Goal: Task Accomplishment & Management: Manage account settings

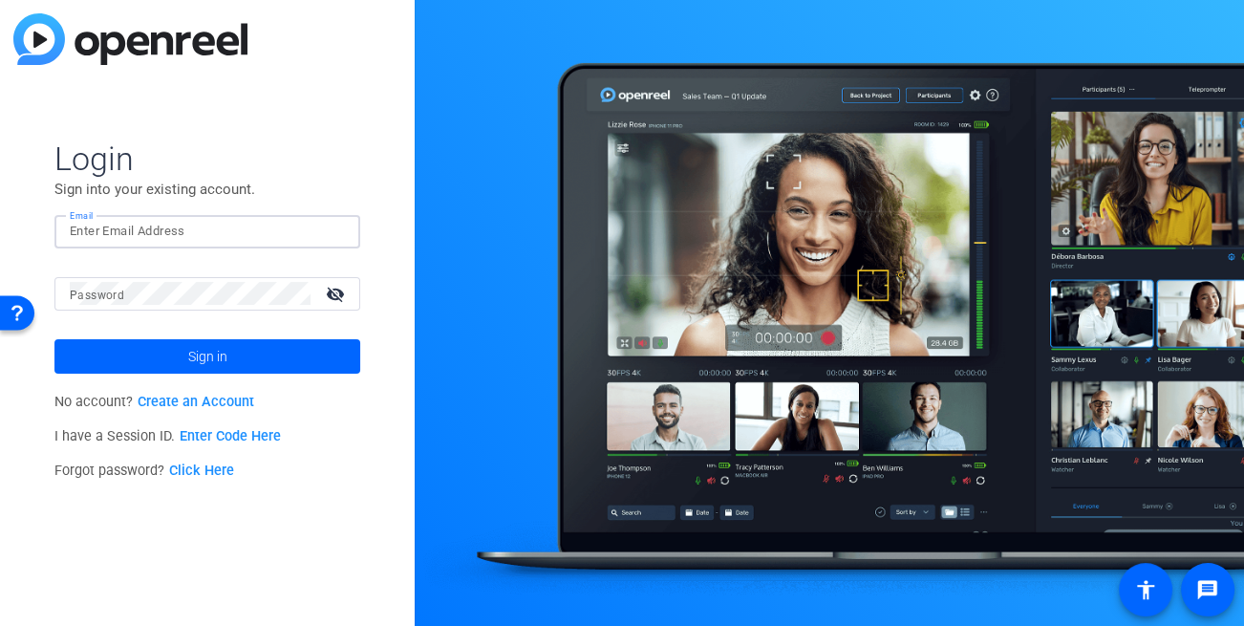
click at [166, 230] on input "Email" at bounding box center [207, 231] width 275 height 23
type input "[EMAIL_ADDRESS][DOMAIN_NAME]"
click at [75, 298] on mat-label "Password" at bounding box center [97, 294] width 54 height 13
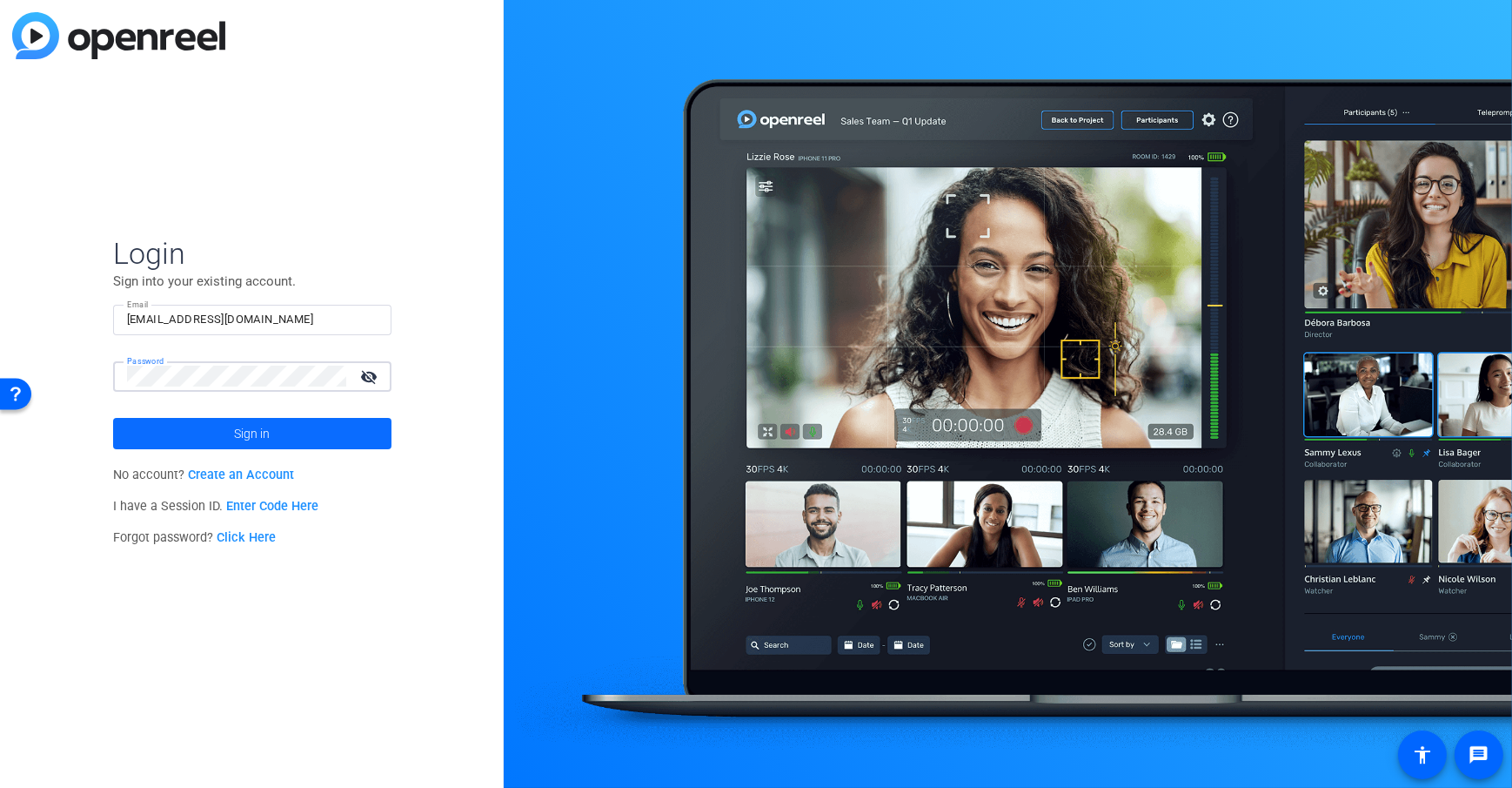
click at [209, 423] on span at bounding box center [252, 434] width 279 height 42
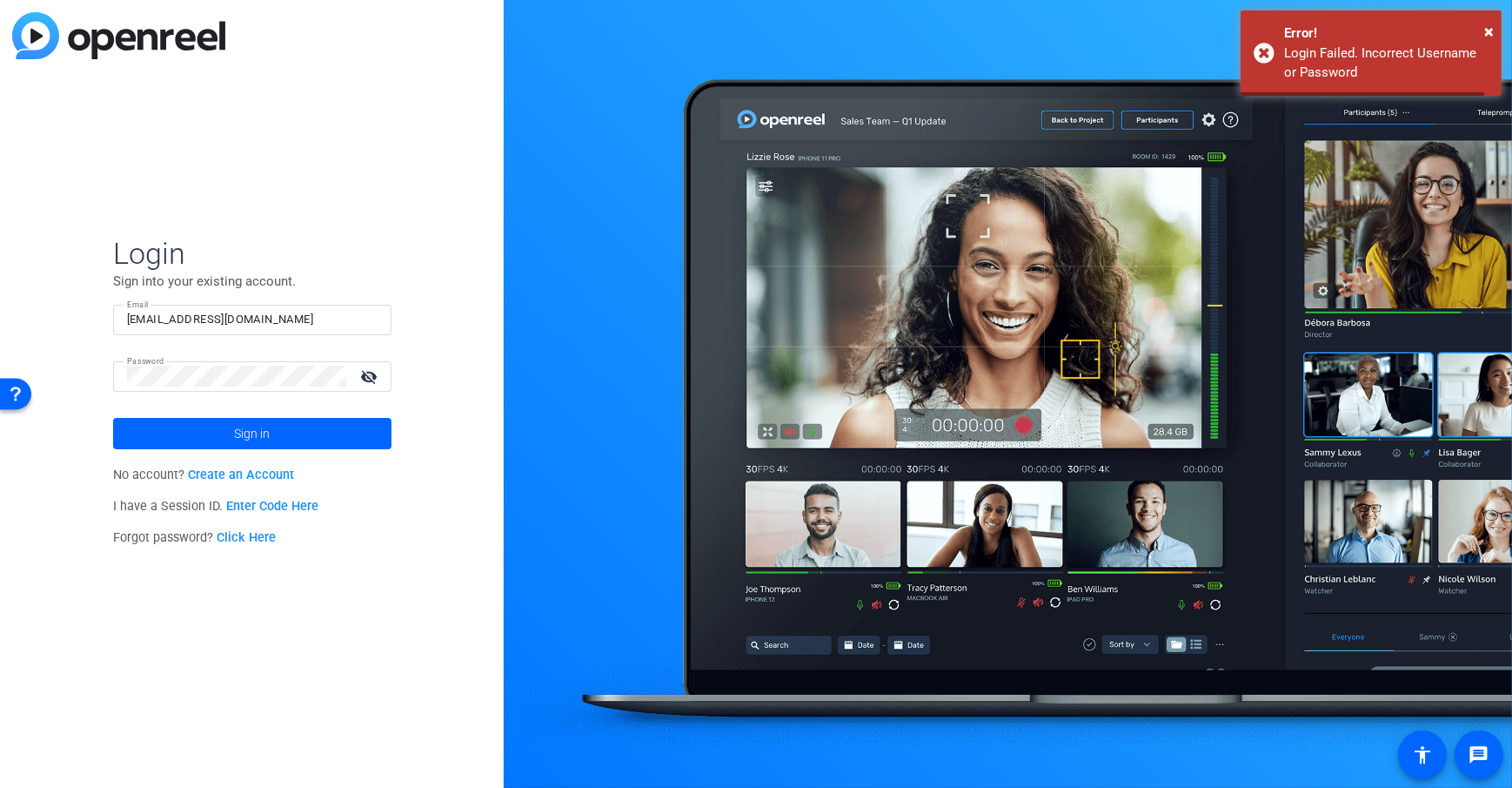
click at [508, 417] on div at bounding box center [1007, 394] width 1008 height 788
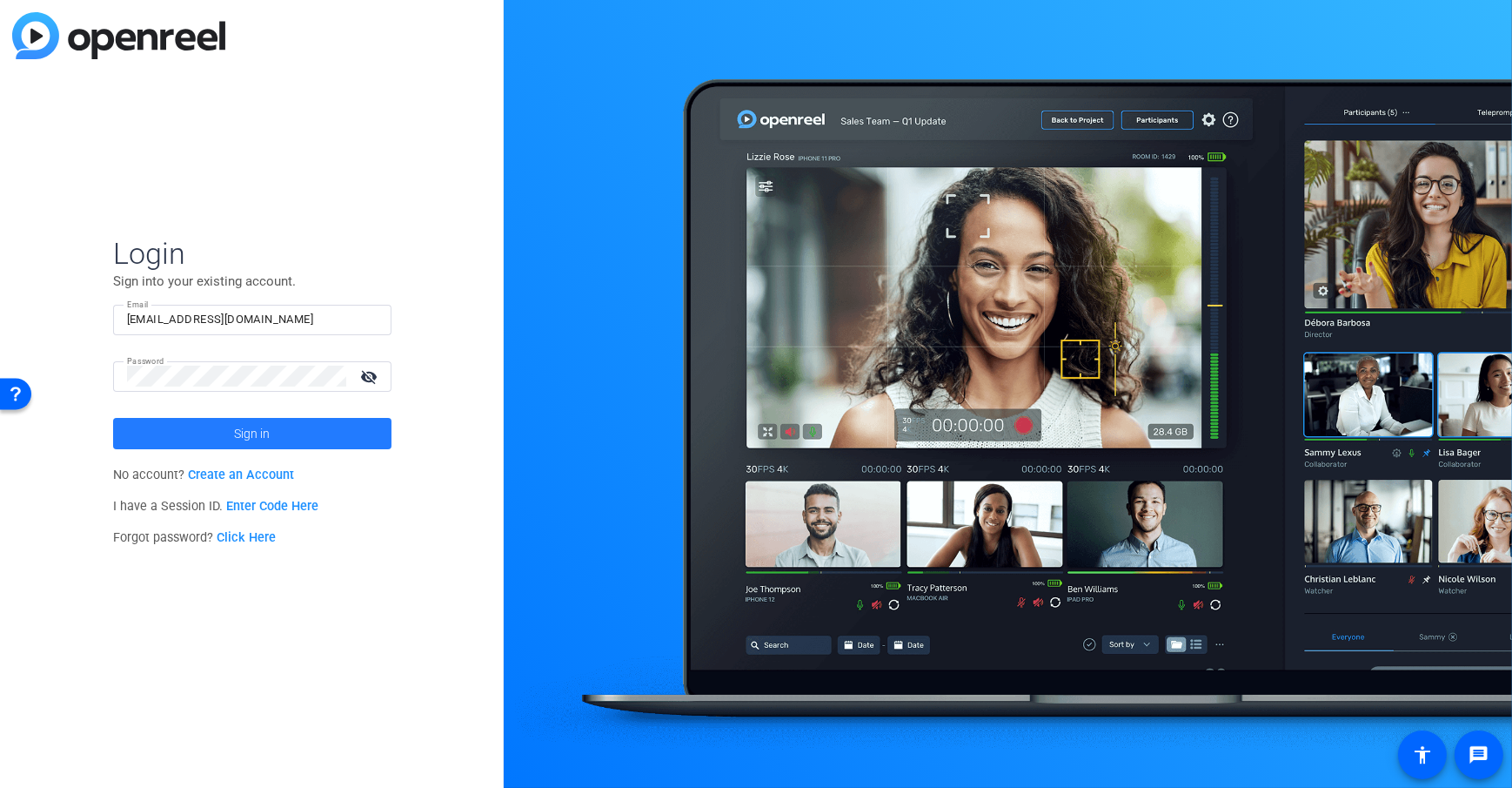
click at [239, 430] on span "Sign in" at bounding box center [251, 434] width 36 height 44
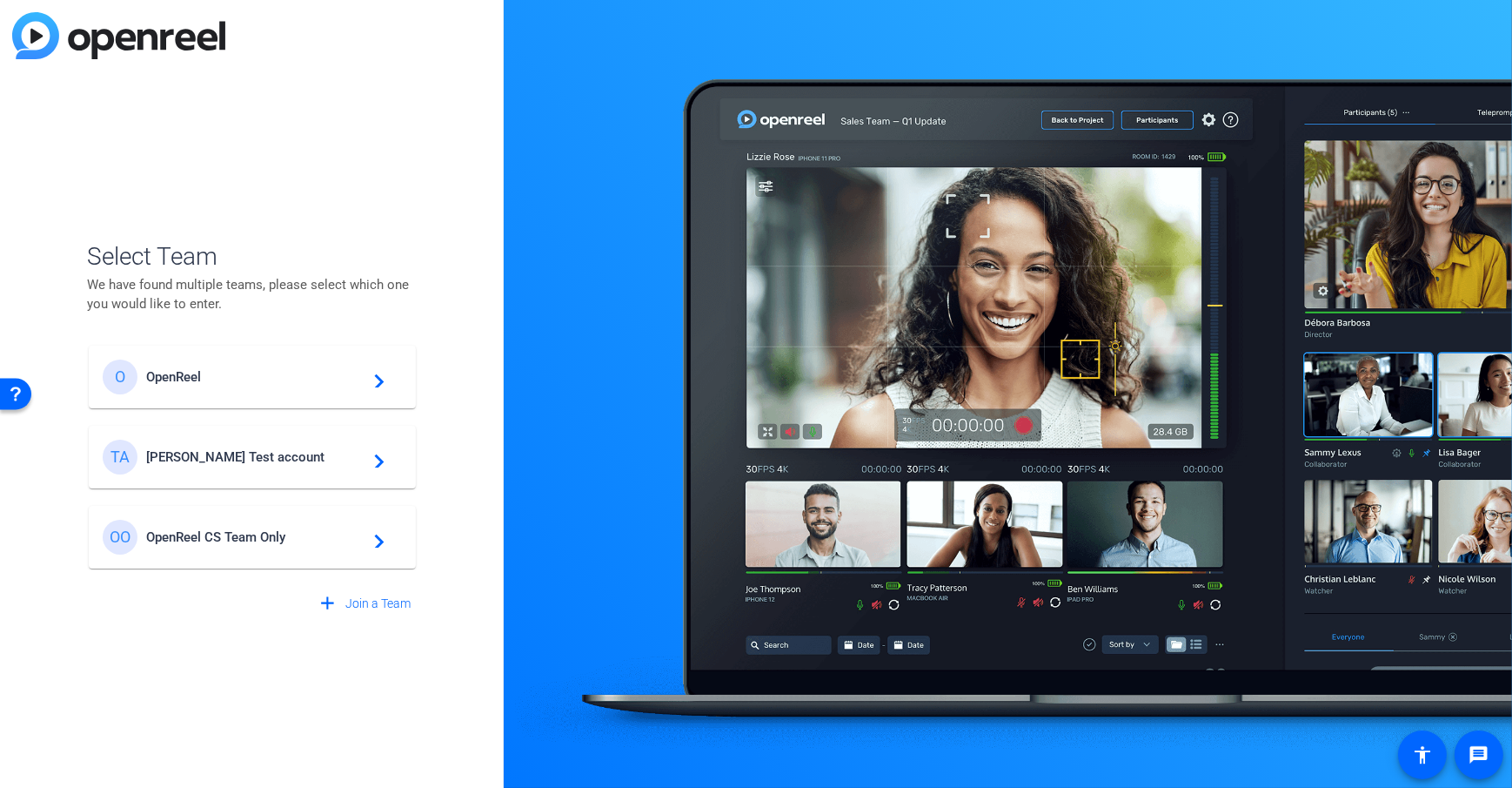
click at [216, 464] on span "[PERSON_NAME] Test account" at bounding box center [254, 456] width 218 height 15
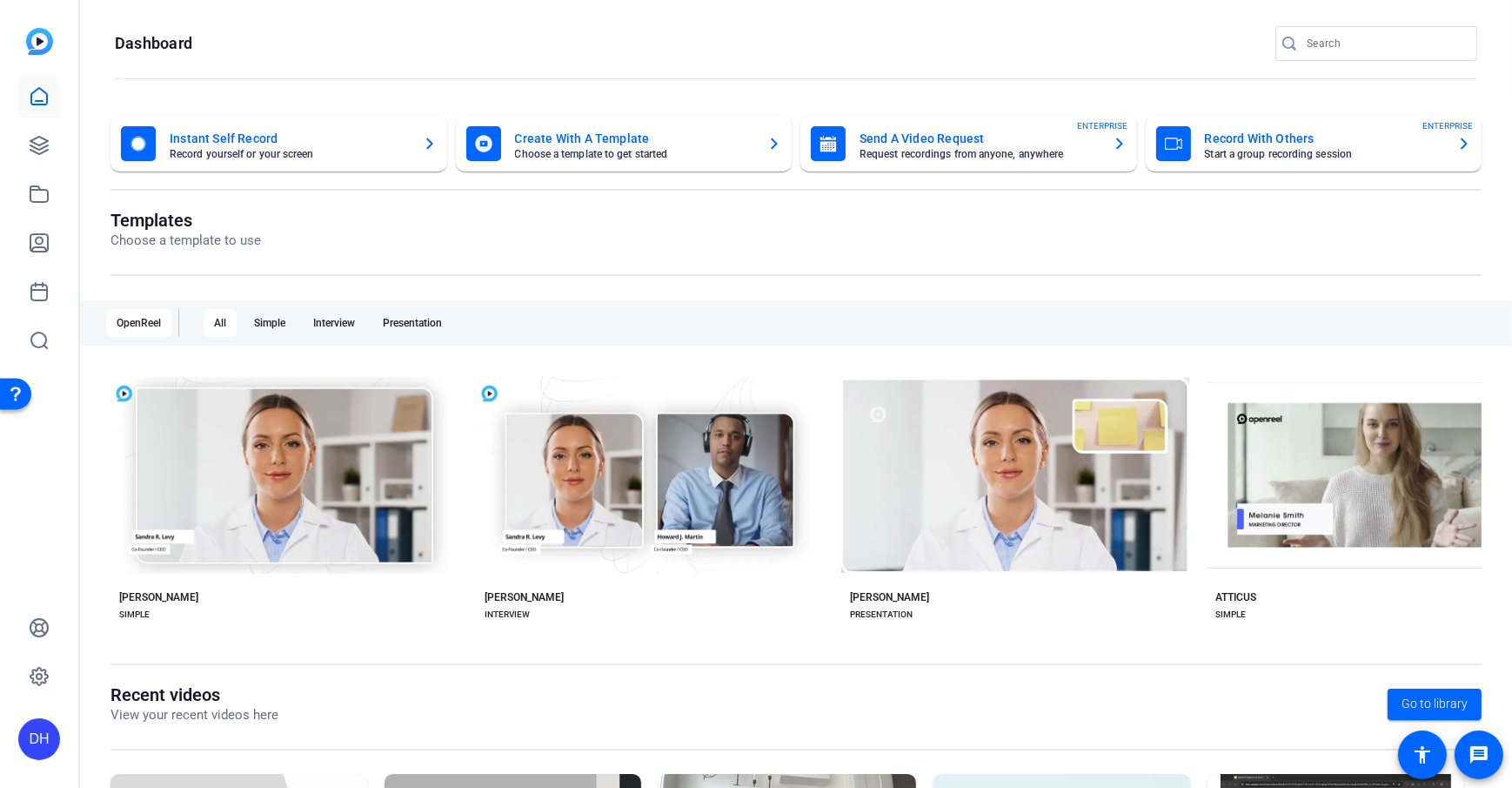
click at [253, 66] on openreel-divider-bar at bounding box center [796, 79] width 1363 height 37
